Goal: Check status: Check status

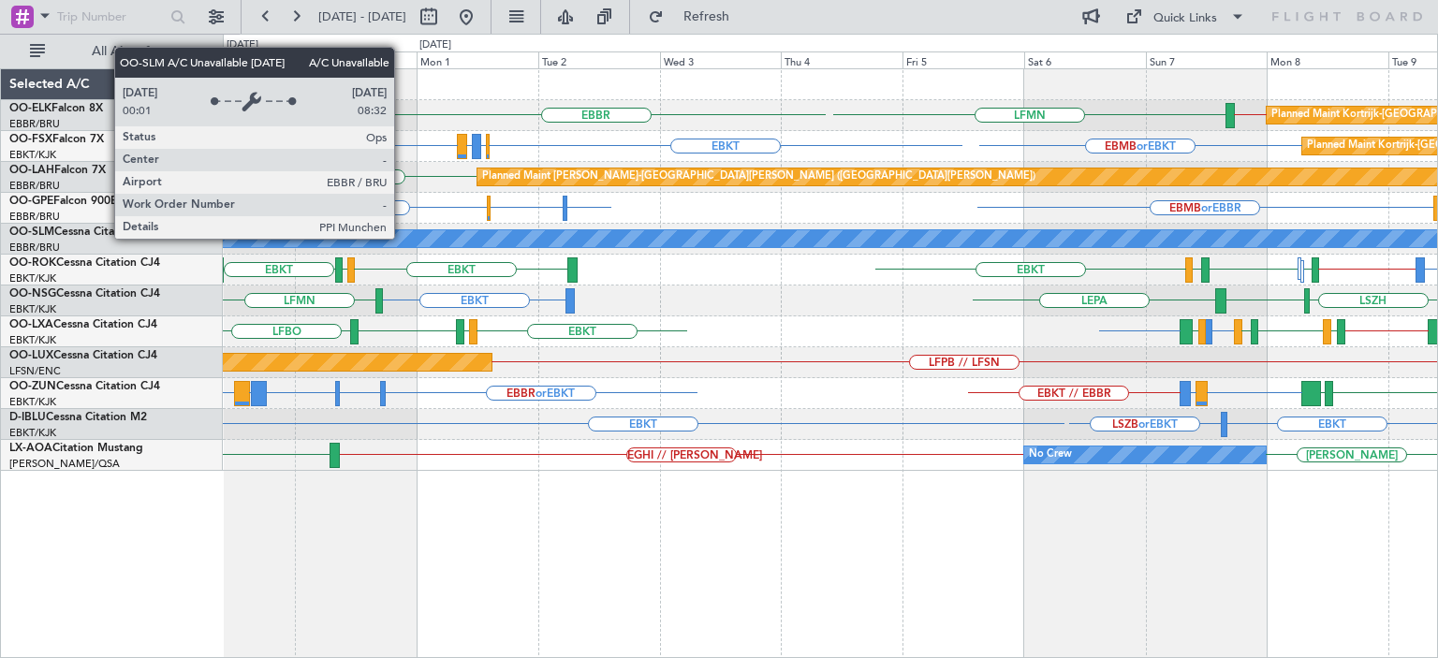
click at [933, 336] on div "EBBR LEPA EBBR // EBKT LFMN Planned Maint Kortrijk-Wevelgem EBKT EBBR or EBKT L…" at bounding box center [830, 270] width 1215 height 402
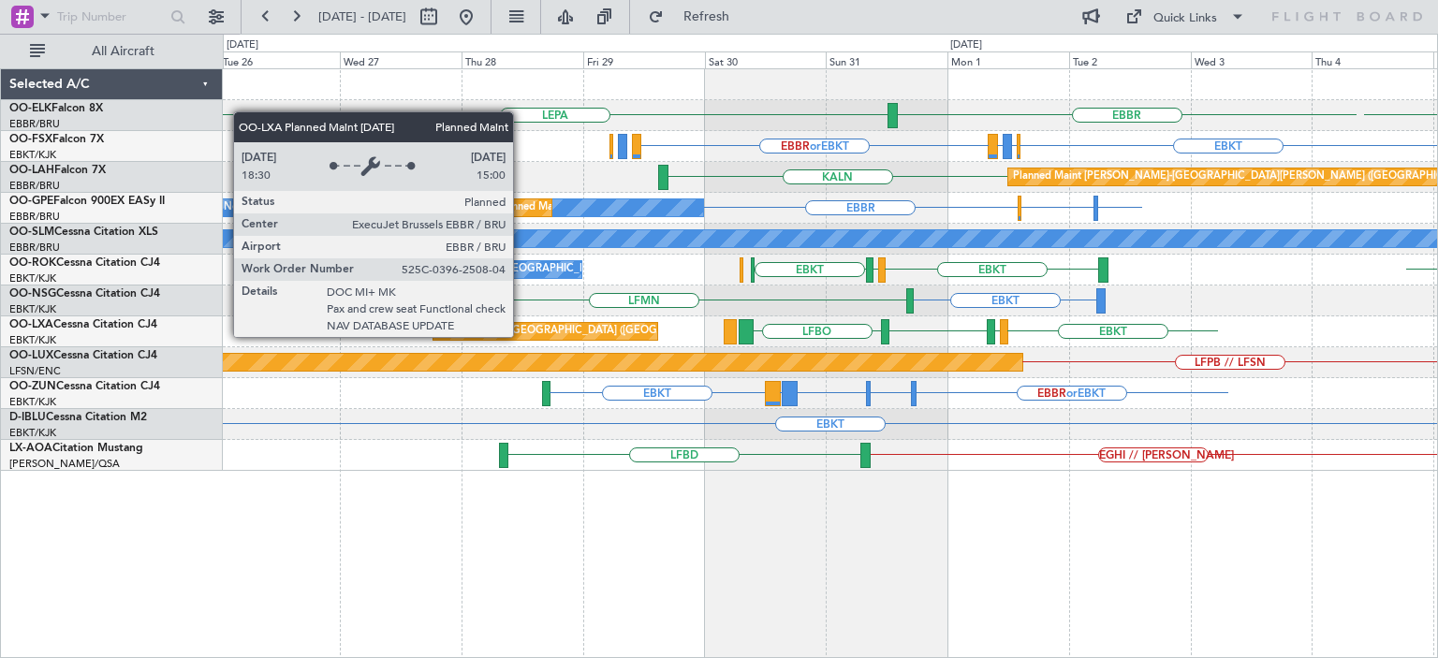
click at [1080, 396] on div "EBBR LEPA LFMN EBKT EBBR or EBKT LIRZ or EBKT EBBR or EBKT EBMB or EBKT KALN Pl…" at bounding box center [830, 270] width 1215 height 402
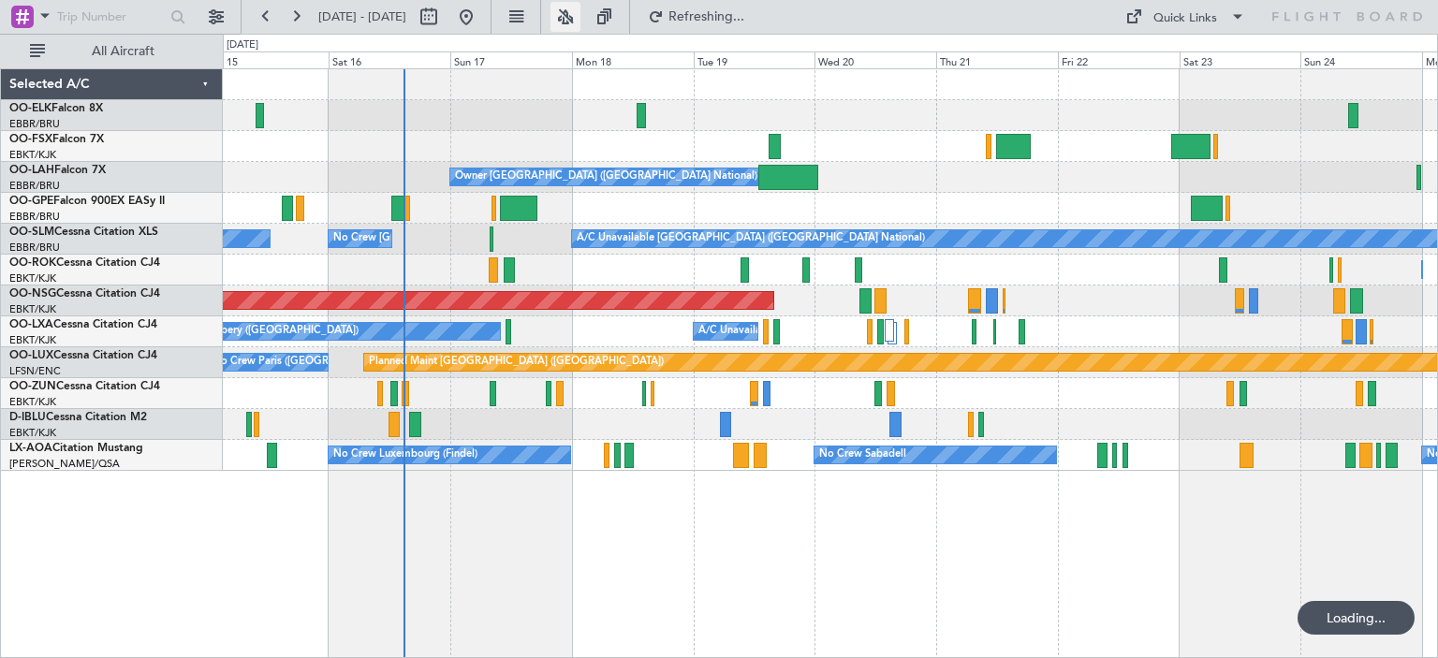
click at [581, 14] on button at bounding box center [566, 17] width 30 height 30
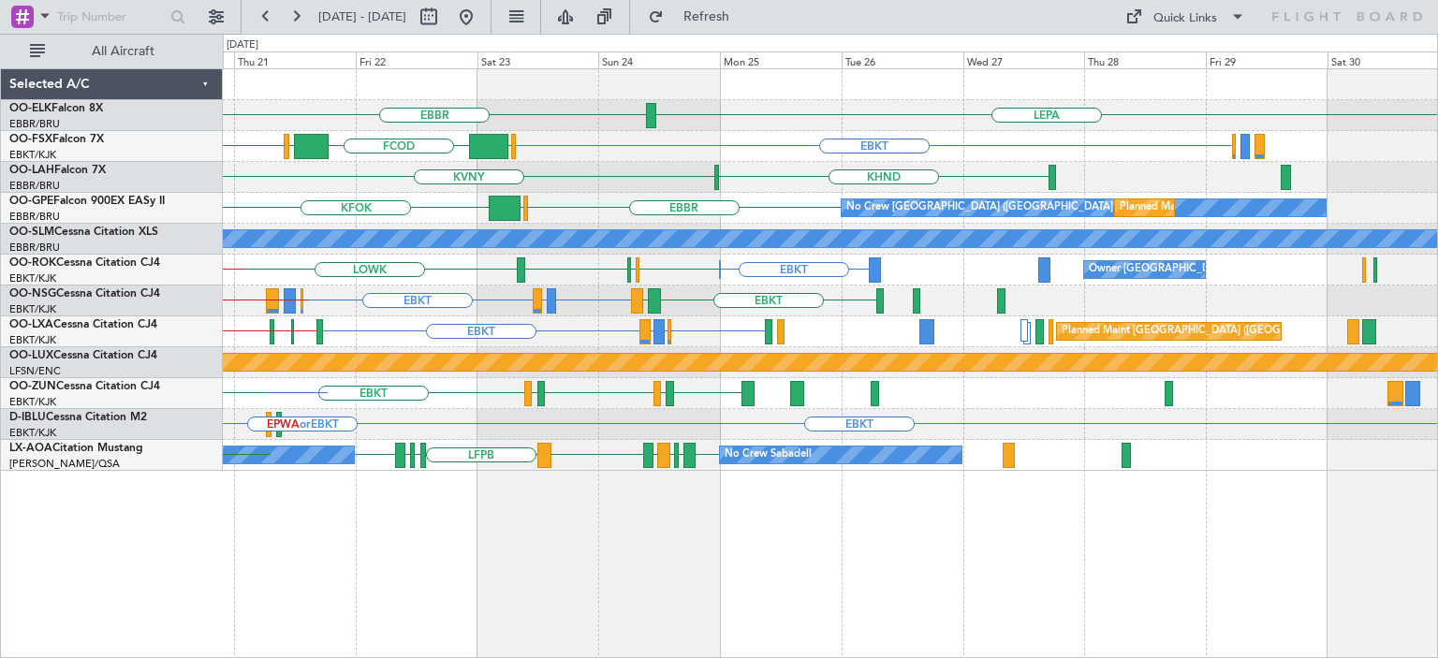
click at [243, 312] on div "EBBR LEPA LFMN EBKT EGGW FCOD [GEOGRAPHIC_DATA] EBKT [GEOGRAPHIC_DATA] KVNY KHN…" at bounding box center [830, 270] width 1215 height 402
